Goal: Information Seeking & Learning: Learn about a topic

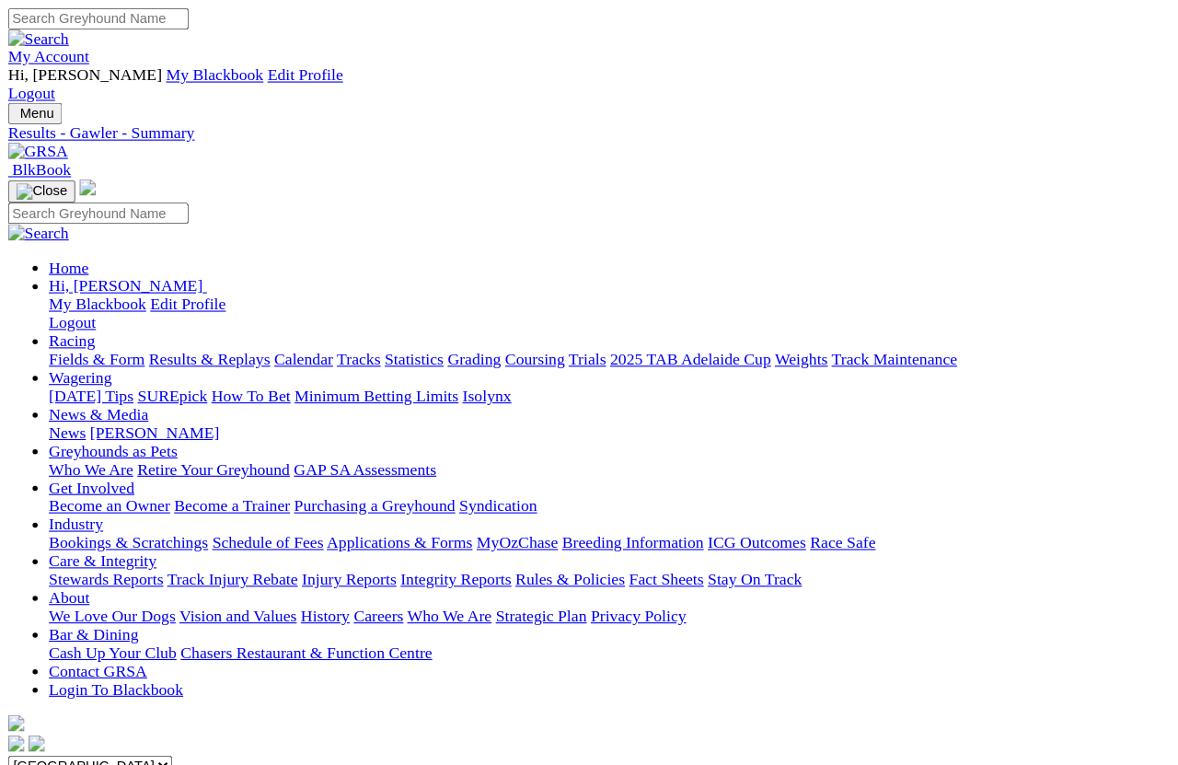
scroll to position [12, 0]
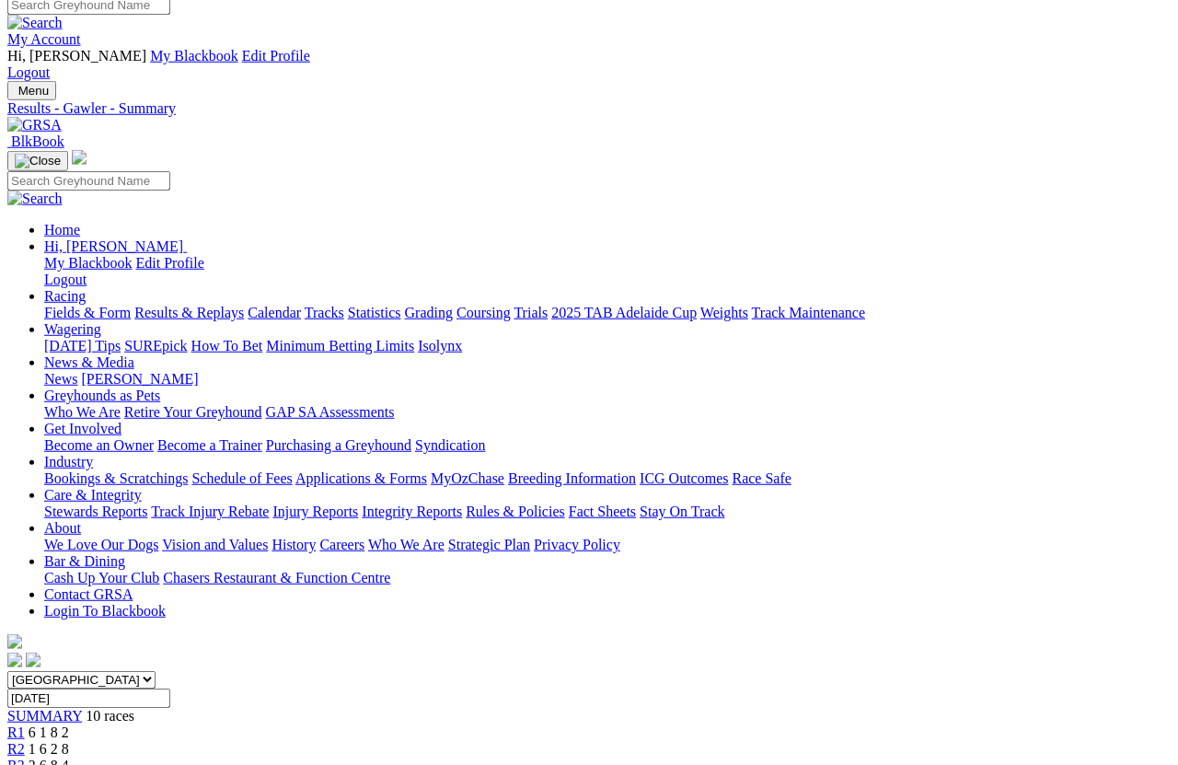
click at [72, 305] on link "Fields & Form" at bounding box center [87, 313] width 86 height 16
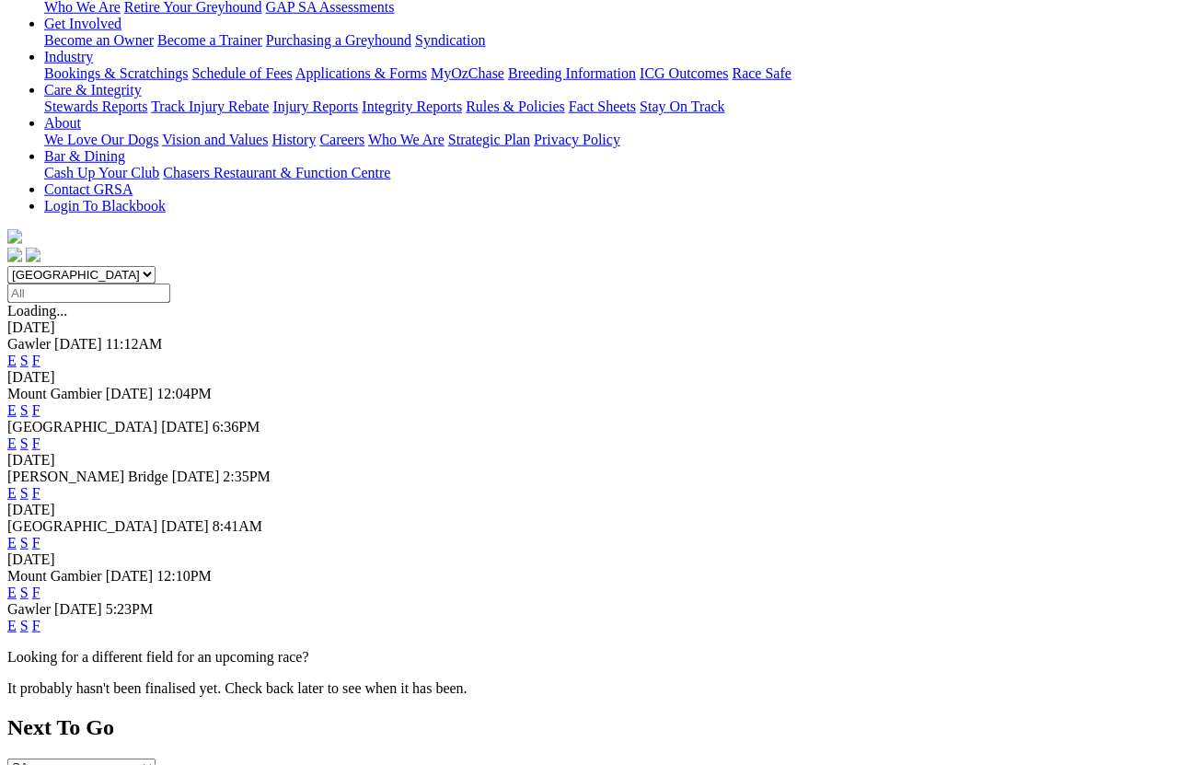
scroll to position [419, 0]
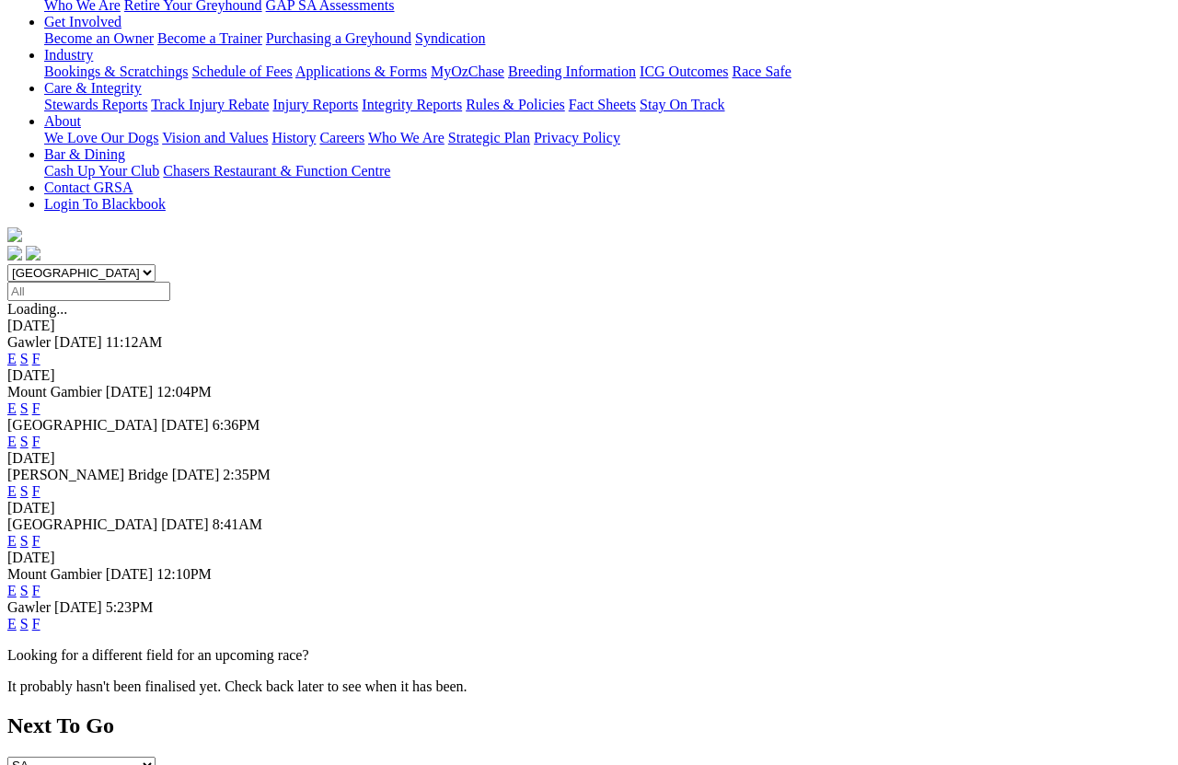
click at [40, 616] on link "F" at bounding box center [36, 624] width 8 height 16
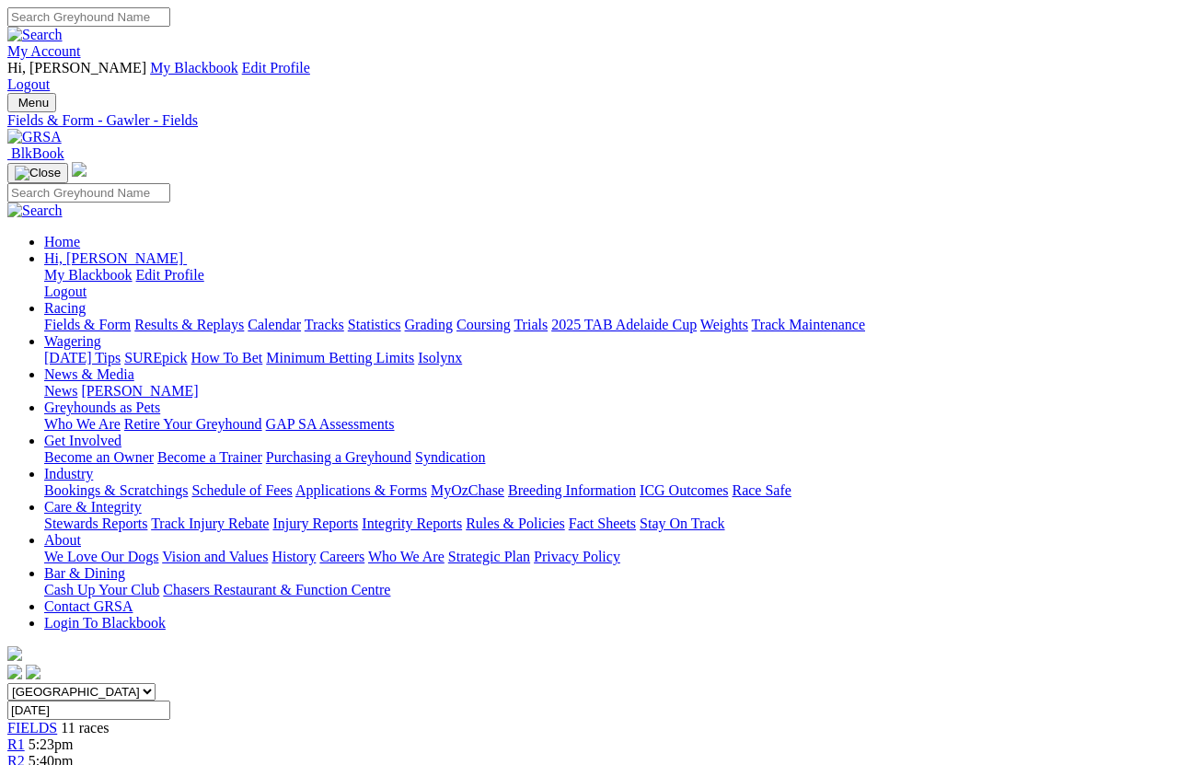
click at [69, 317] on link "Fields & Form" at bounding box center [87, 325] width 86 height 16
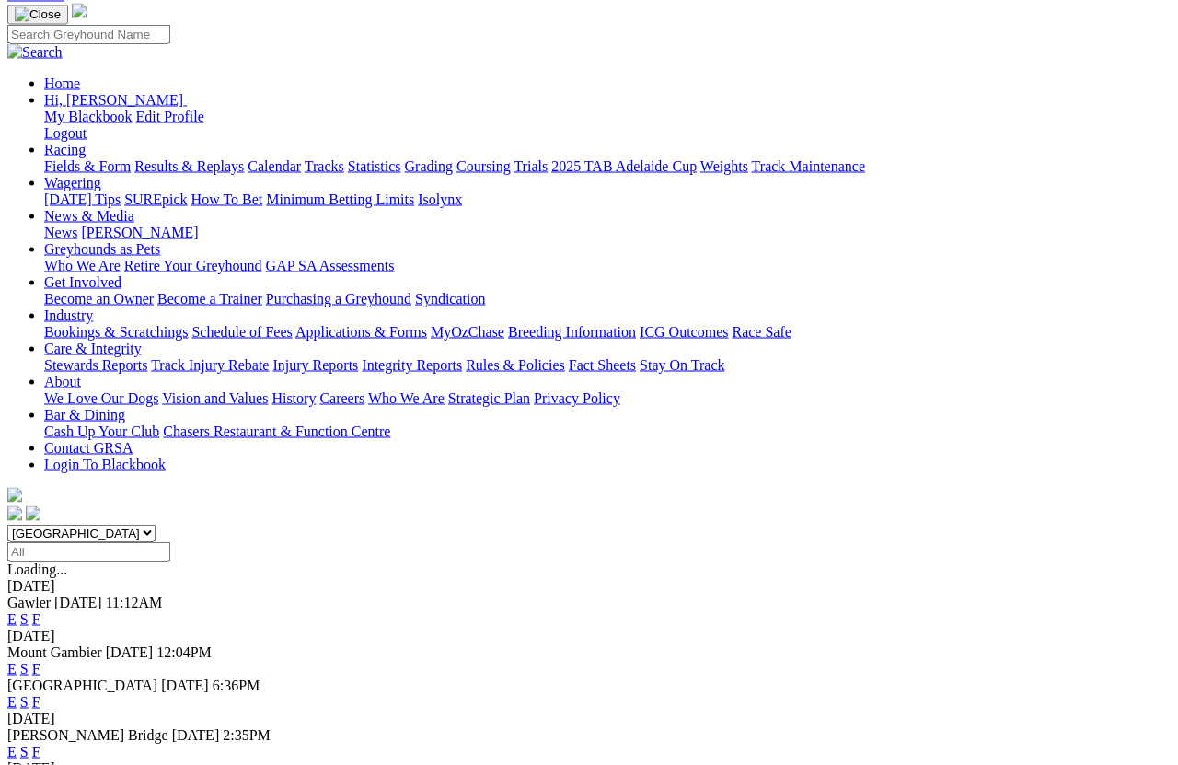
scroll to position [158, 0]
click at [29, 681] on link "S" at bounding box center [24, 702] width 8 height 16
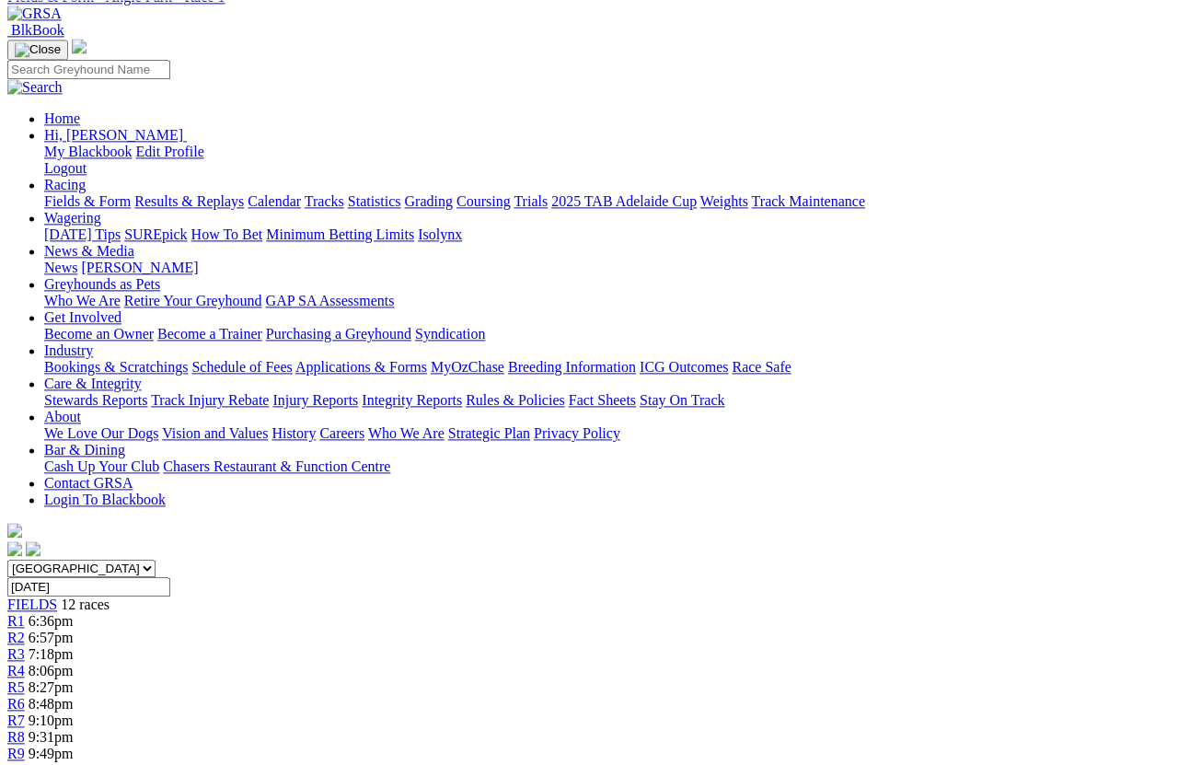
scroll to position [118, 0]
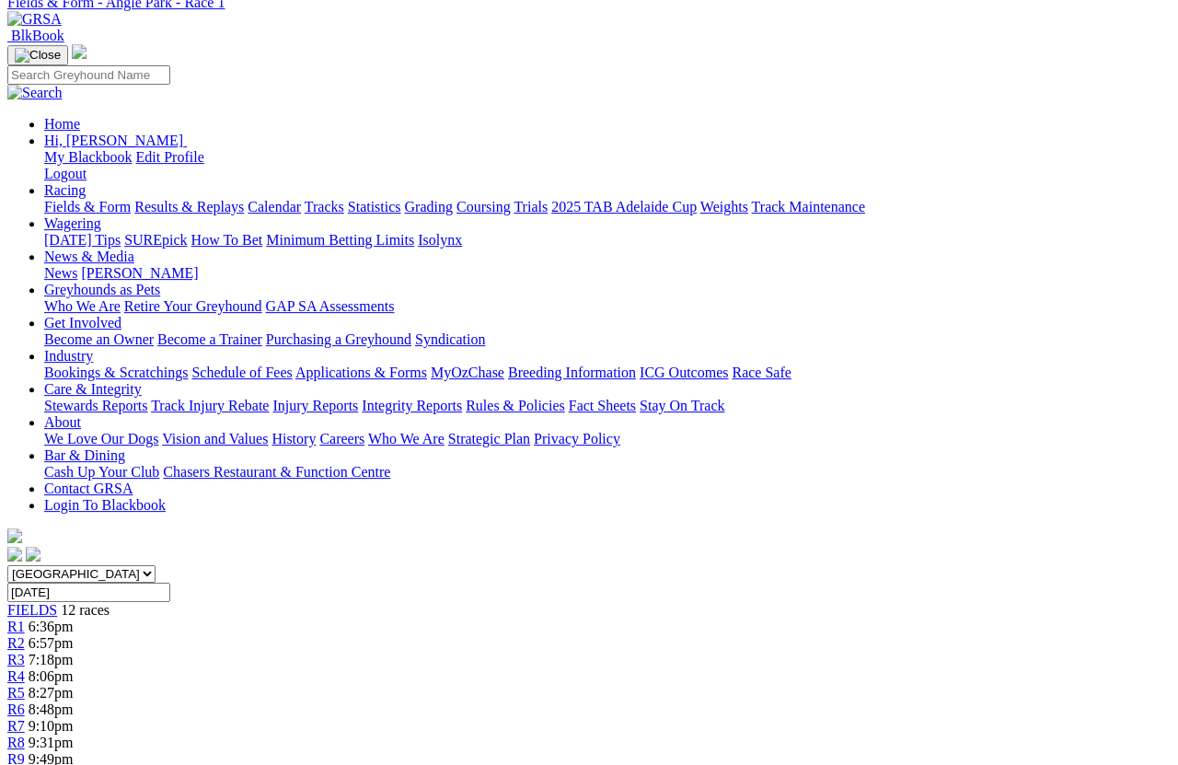
click at [25, 651] on span "R3" at bounding box center [15, 659] width 17 height 16
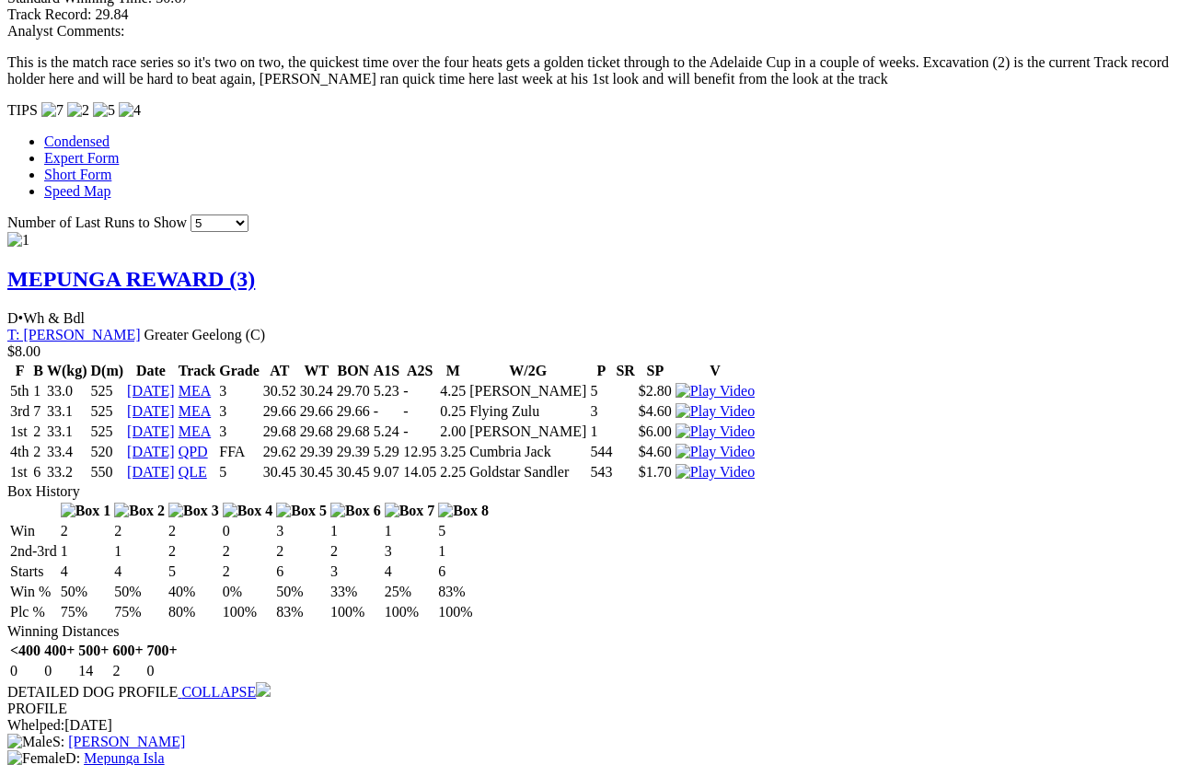
scroll to position [1976, 0]
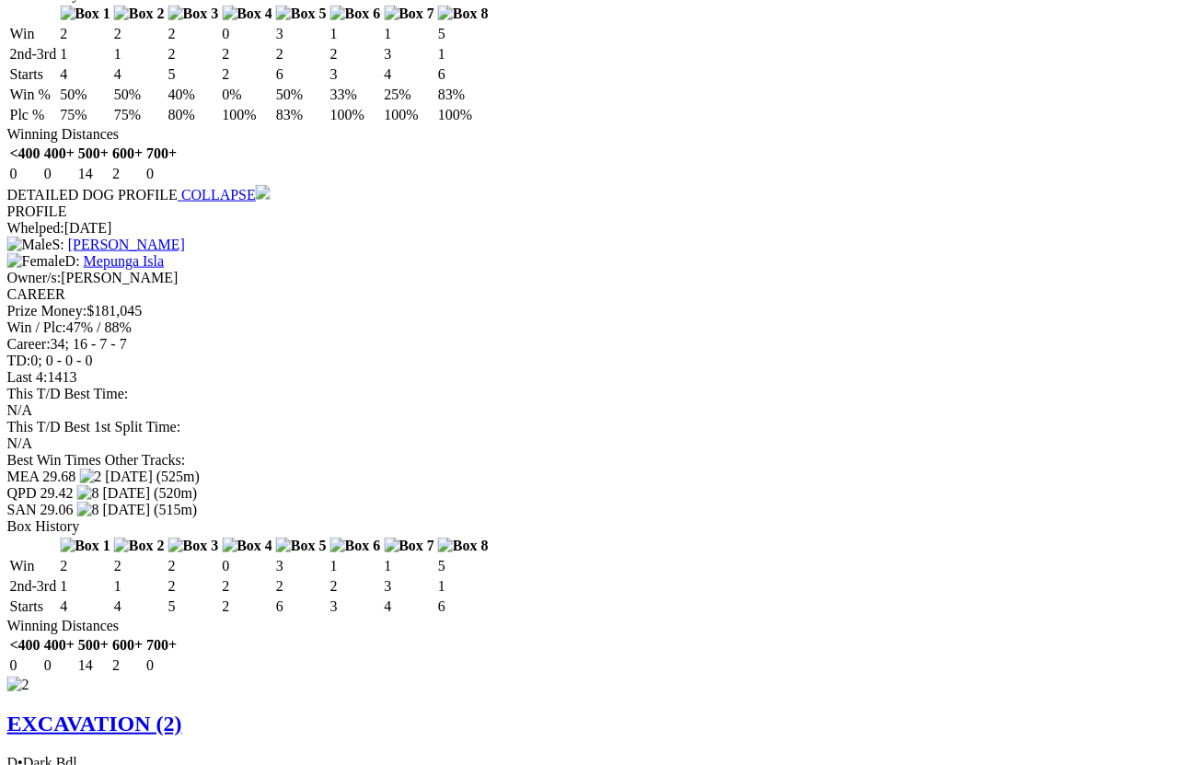
scroll to position [2444, 11]
